Goal: Task Accomplishment & Management: Use online tool/utility

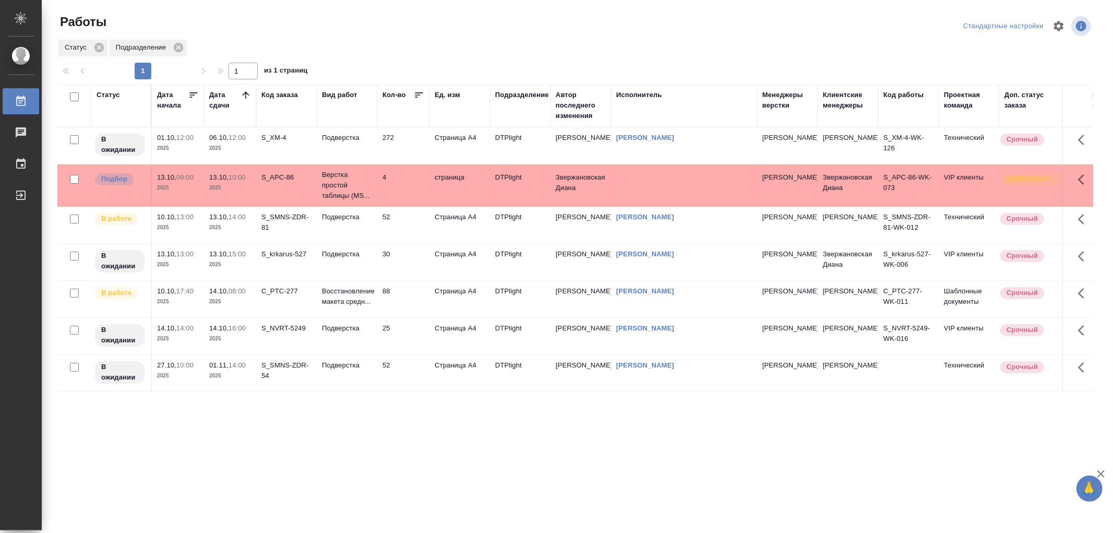
click at [356, 231] on td "Подверстка" at bounding box center [347, 225] width 61 height 37
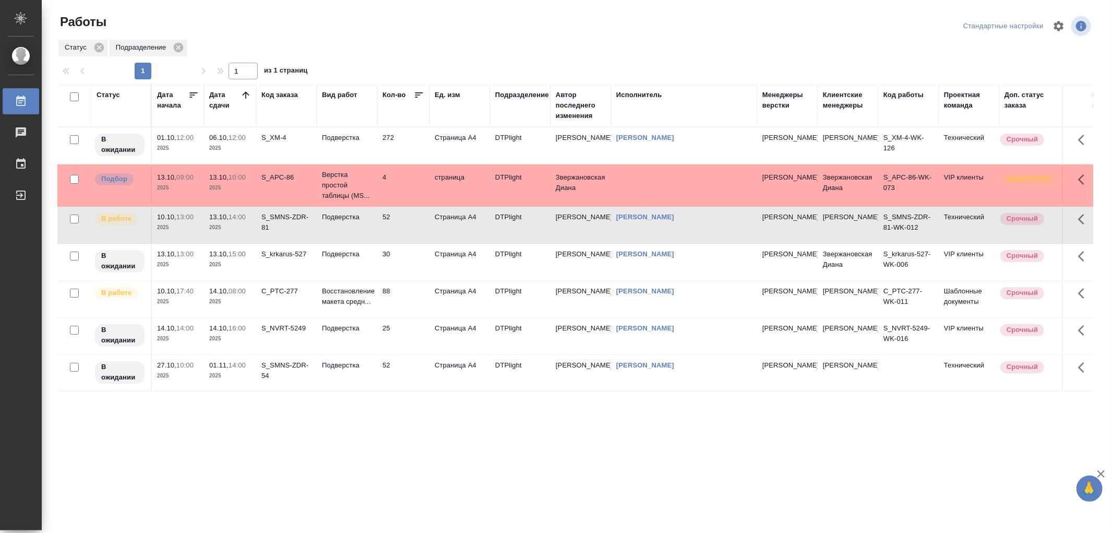
click at [356, 231] on td "Подверстка" at bounding box center [347, 225] width 61 height 37
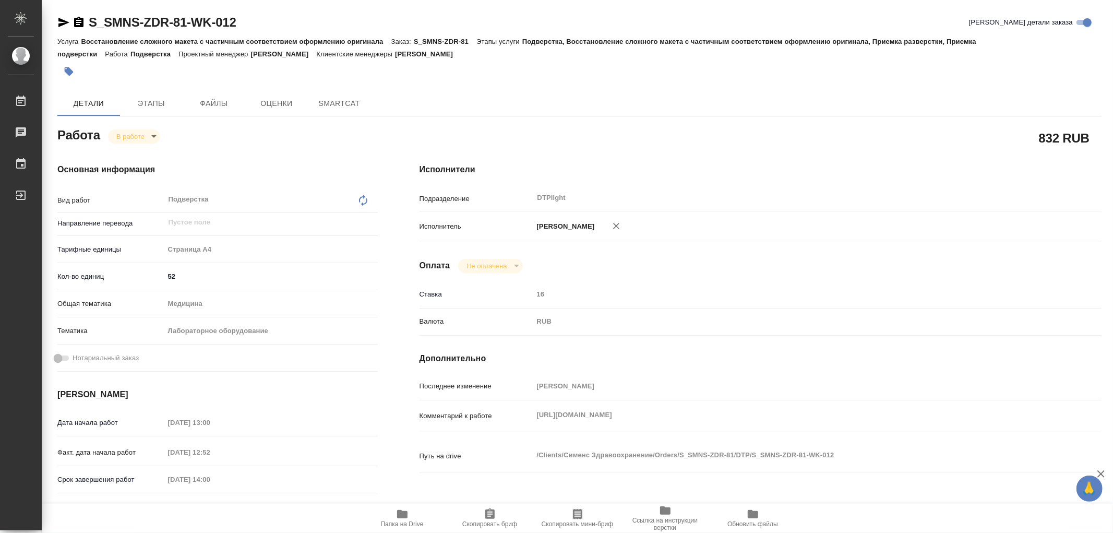
type textarea "x"
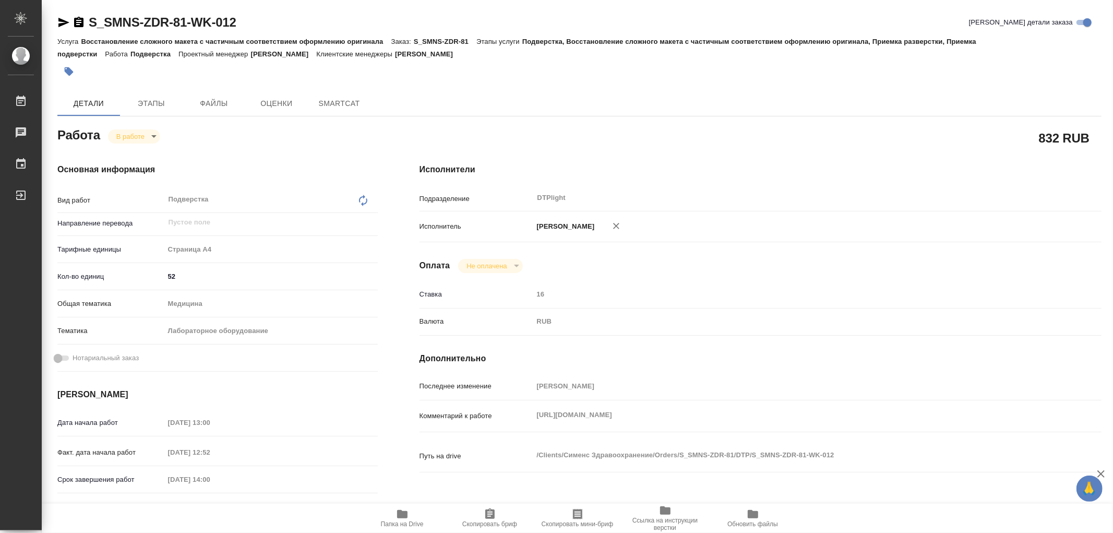
type textarea "x"
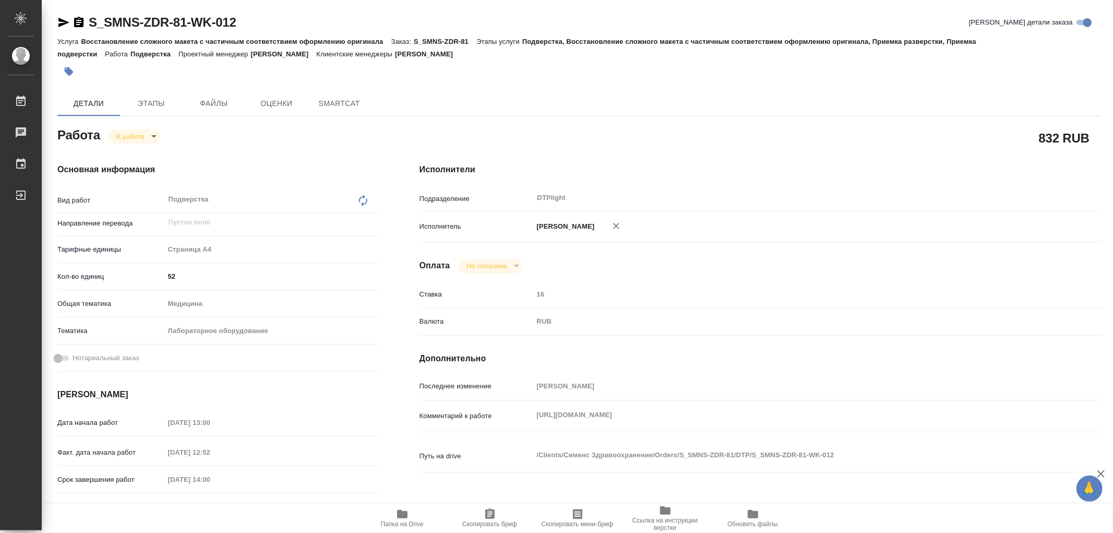
type textarea "x"
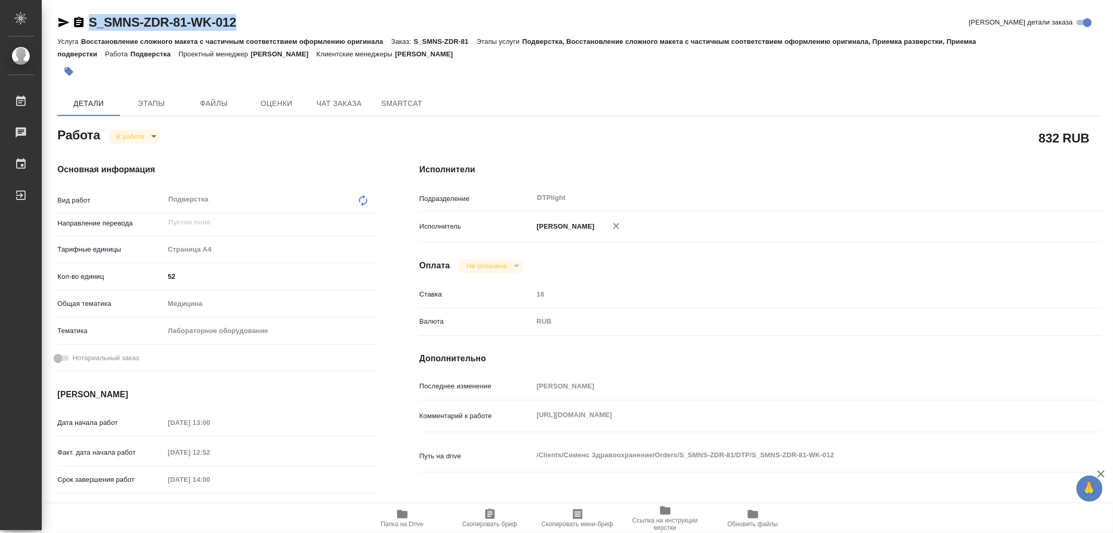
type textarea "x"
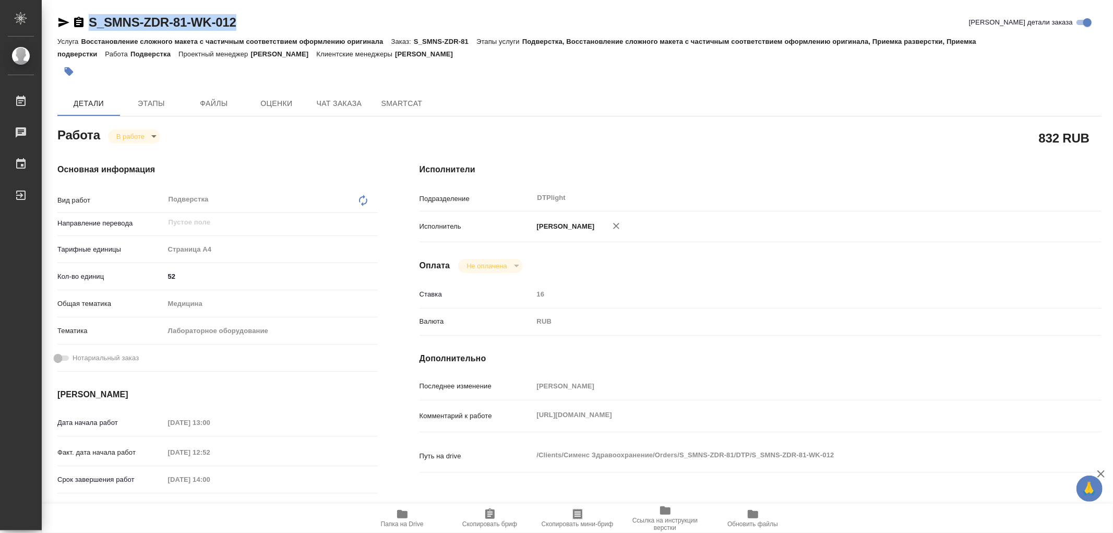
drag, startPoint x: 246, startPoint y: 22, endPoint x: 87, endPoint y: 24, distance: 159.2
click at [87, 24] on div "S_SMNS-ZDR-81-WK-012 Кратко детали заказа" at bounding box center [579, 22] width 1044 height 17
type textarea "x"
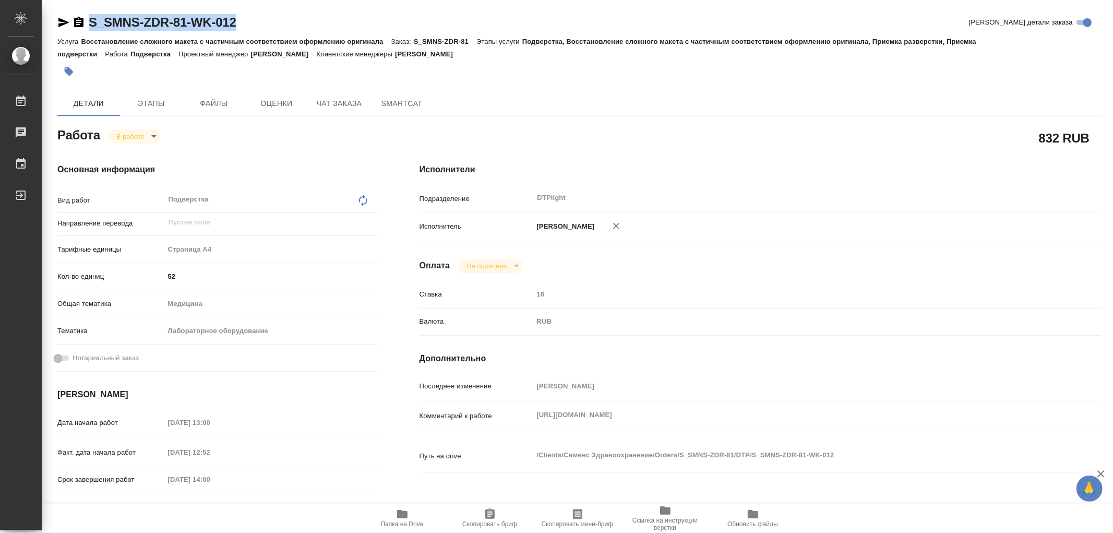
type textarea "x"
copy link "S_SMNS-ZDR-81-WK-012"
